Goal: Task Accomplishment & Management: Use online tool/utility

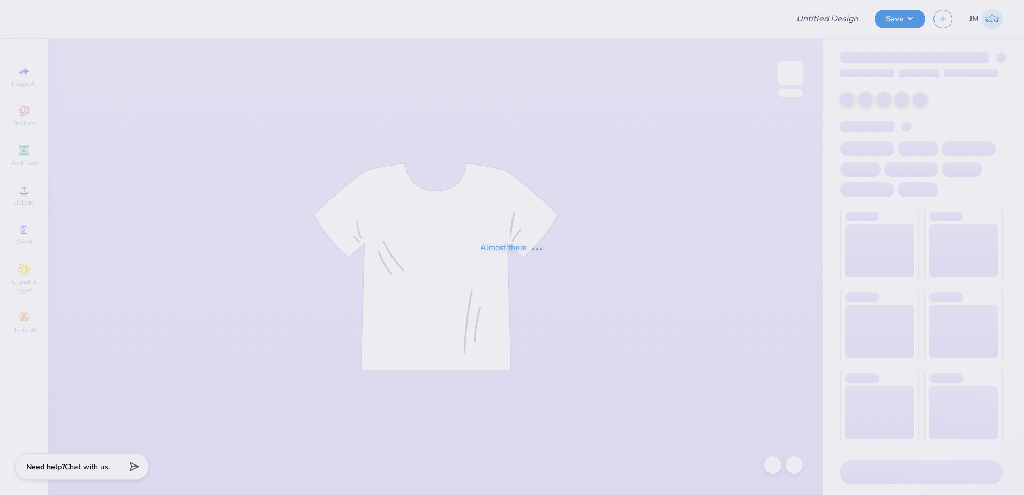
type input "[PERSON_NAME] [PERSON_NAME] : [GEOGRAPHIC_DATA][US_STATE]"
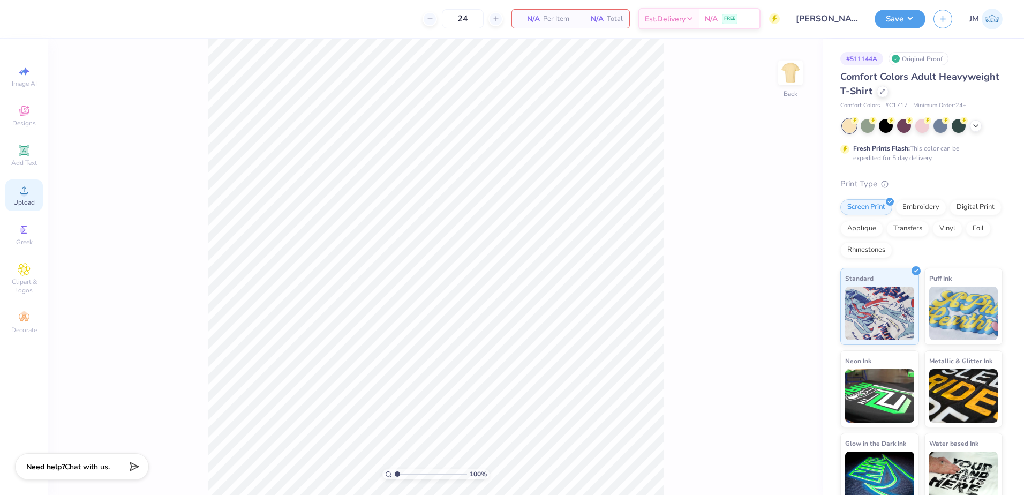
click at [28, 191] on icon at bounding box center [24, 190] width 13 height 13
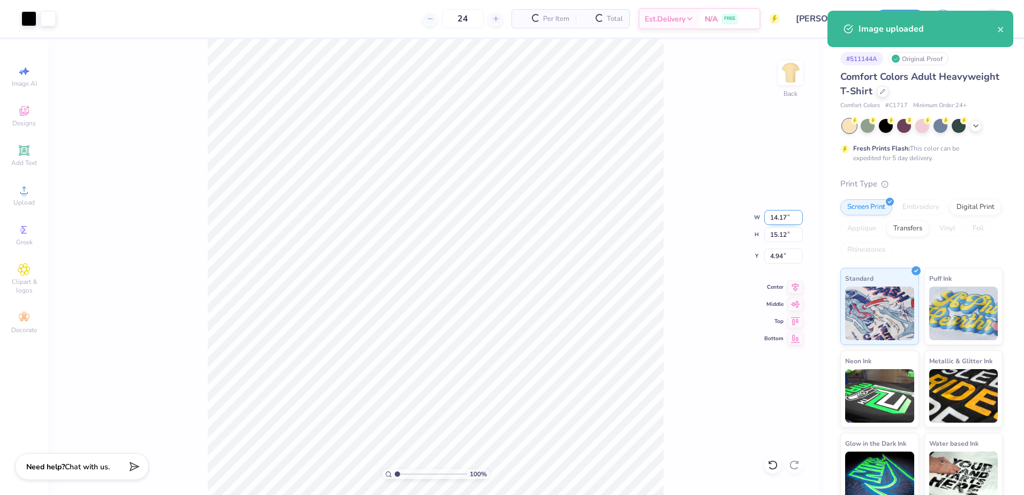
click at [776, 217] on input "14.17" at bounding box center [783, 217] width 39 height 15
type input "3.50"
type input "3.73"
type input "10.63"
click at [785, 234] on input "3.73" at bounding box center [783, 234] width 39 height 15
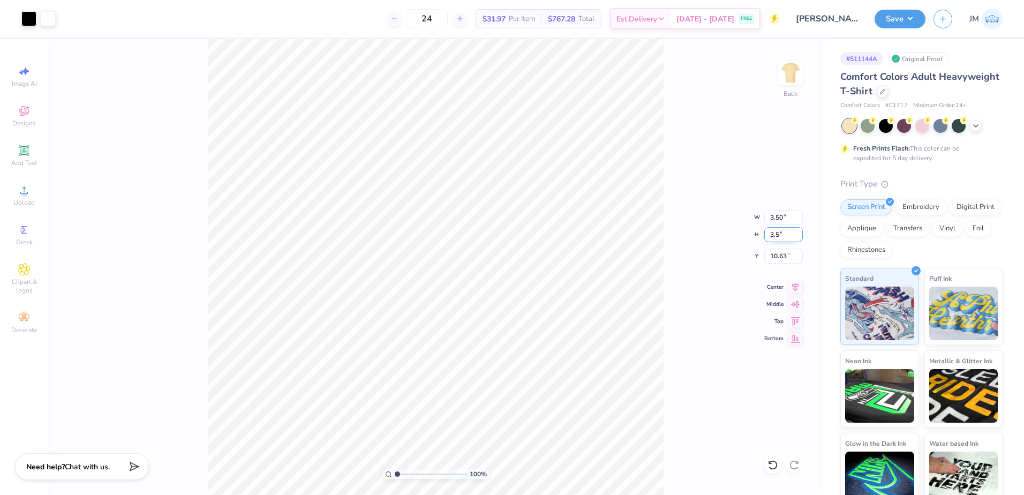
type input "3.5"
type input "3.28"
type input "3.50"
click at [783, 256] on input "10.75" at bounding box center [783, 256] width 39 height 15
type input "3.00"
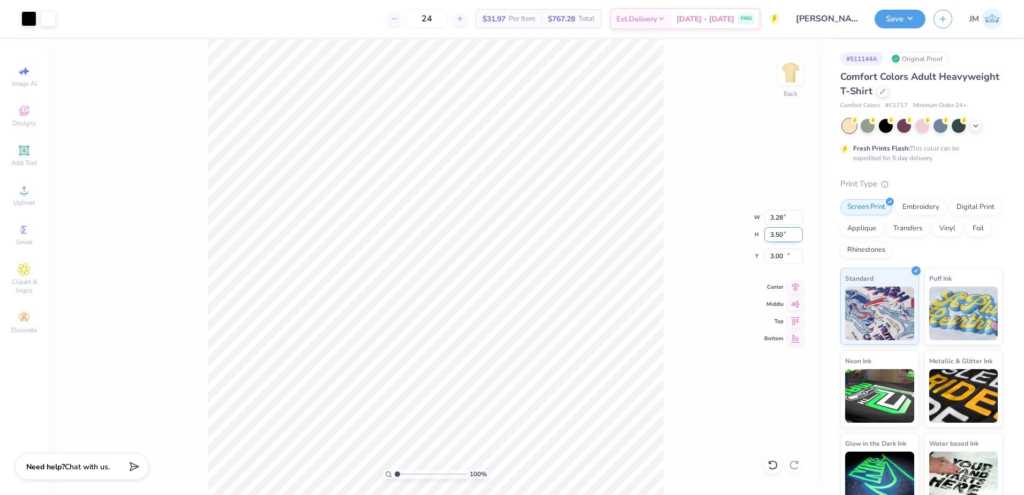
click at [787, 239] on input "3.50" at bounding box center [783, 234] width 39 height 15
click at [772, 234] on input "3.50" at bounding box center [783, 234] width 39 height 15
type input "3"
type input "2.81"
type input "3.00"
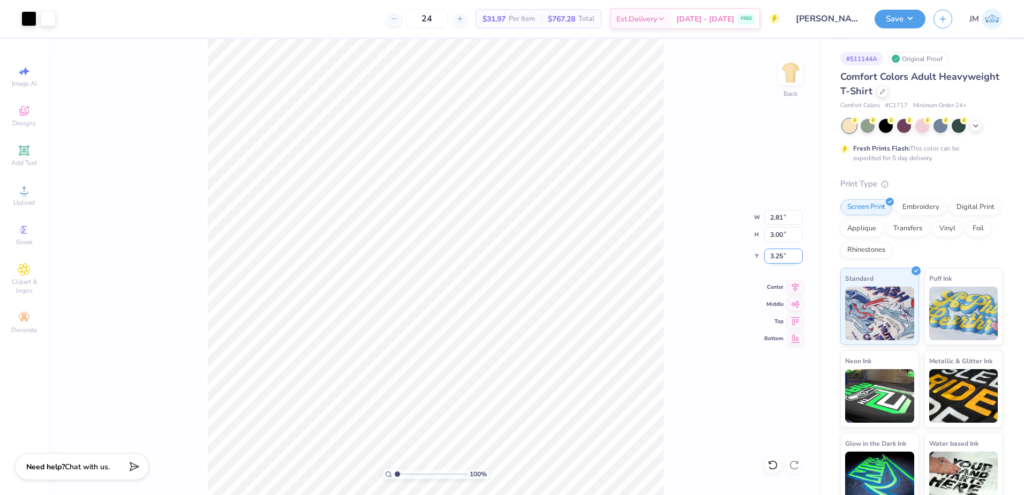
click at [775, 256] on input "3.25" at bounding box center [783, 256] width 39 height 15
type input "3.00"
click at [780, 229] on input "3.00" at bounding box center [783, 234] width 39 height 15
click at [803, 56] on img at bounding box center [790, 72] width 43 height 43
click at [25, 193] on icon at bounding box center [23, 189] width 7 height 7
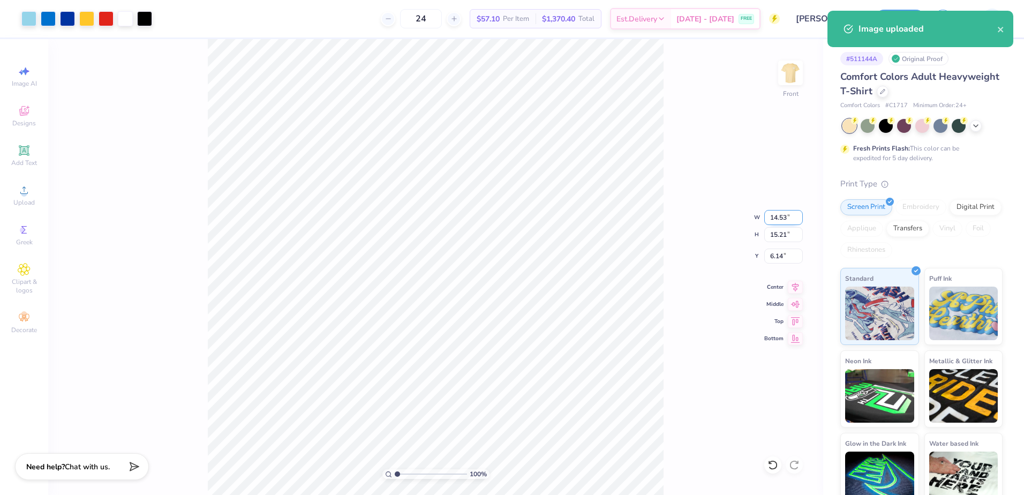
click at [784, 221] on input "14.53" at bounding box center [783, 217] width 39 height 15
type input "12.00"
type input "12.56"
type input "7.47"
click at [771, 231] on input "12.56" at bounding box center [783, 234] width 39 height 15
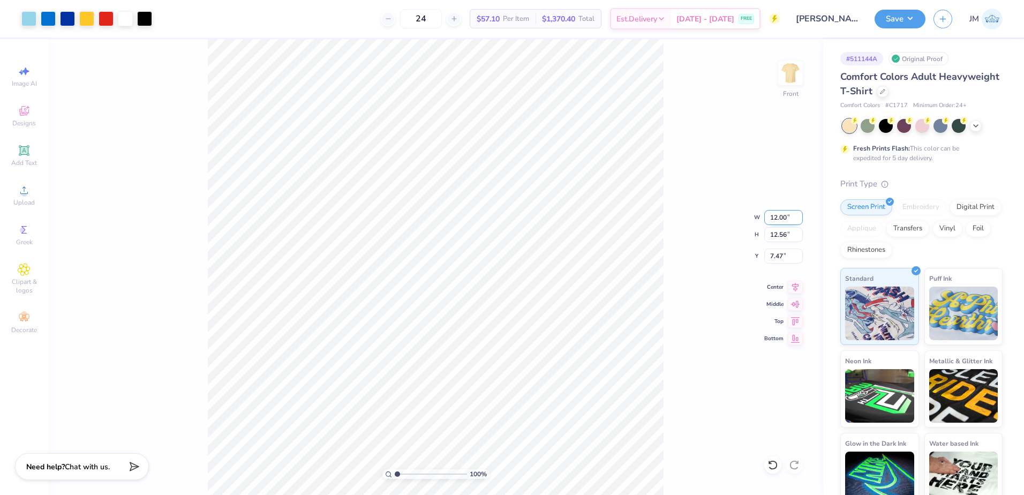
click at [785, 220] on input "12.00" at bounding box center [783, 217] width 39 height 15
type input "12.50"
type input "13.09"
click at [784, 254] on input "7.21" at bounding box center [783, 256] width 39 height 15
click at [784, 237] on input "13.09" at bounding box center [783, 234] width 39 height 15
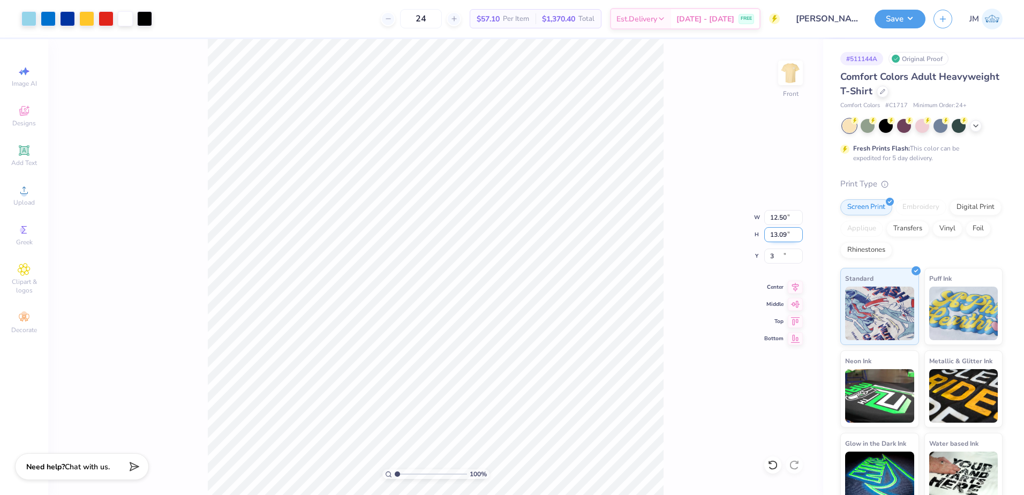
type input "3.00"
click at [796, 285] on icon at bounding box center [795, 285] width 15 height 13
click at [898, 29] on div "Save JM" at bounding box center [949, 18] width 149 height 37
click at [899, 20] on button "Save" at bounding box center [900, 17] width 51 height 19
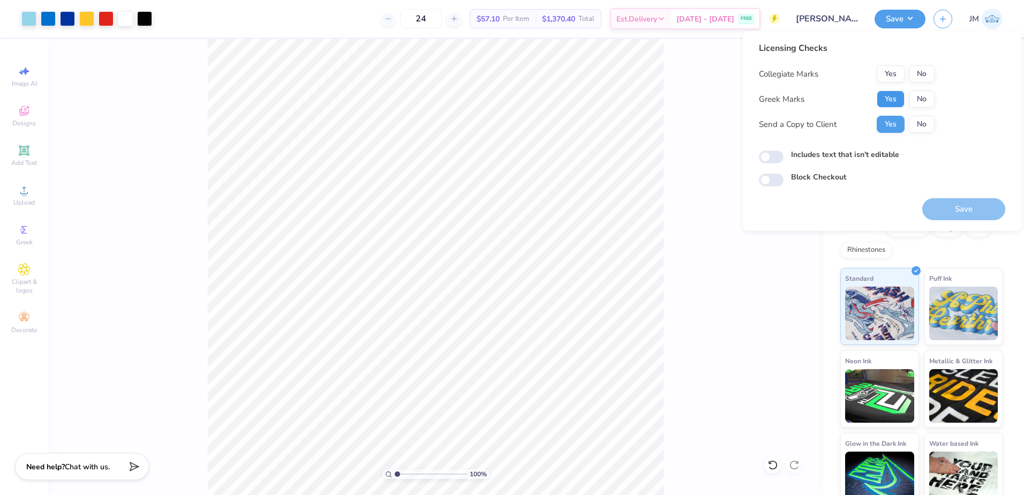
click at [897, 100] on button "Yes" at bounding box center [891, 99] width 28 height 17
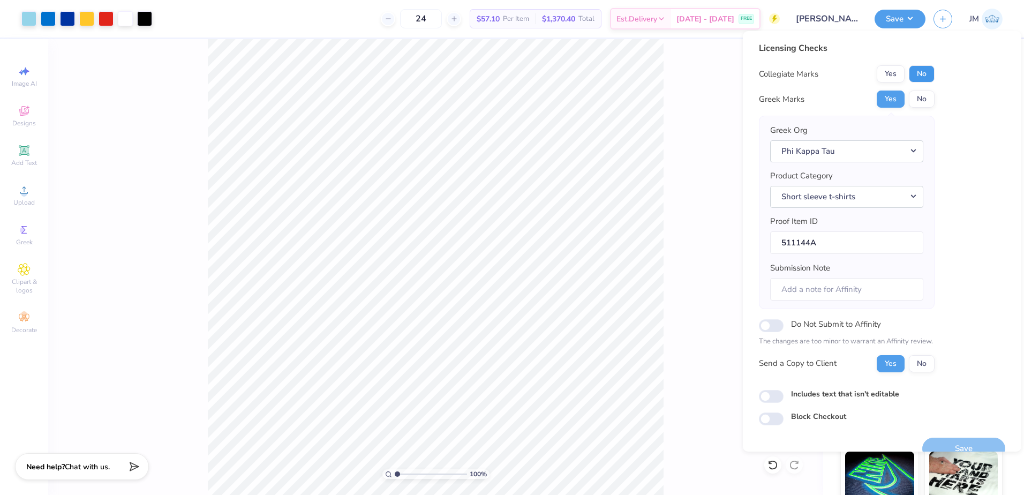
click at [920, 79] on button "No" at bounding box center [922, 73] width 26 height 17
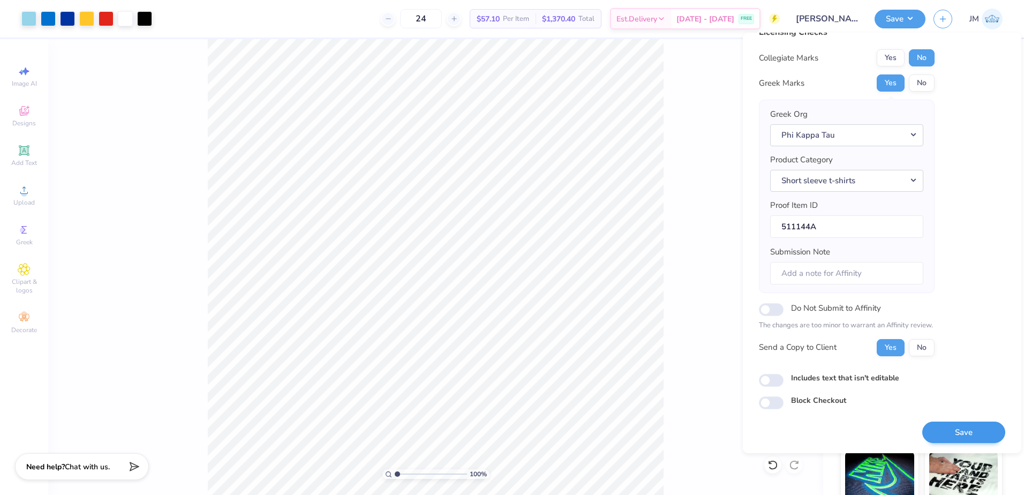
scroll to position [18, 0]
click at [951, 422] on button "Save" at bounding box center [963, 432] width 83 height 22
